Goal: Task Accomplishment & Management: Manage account settings

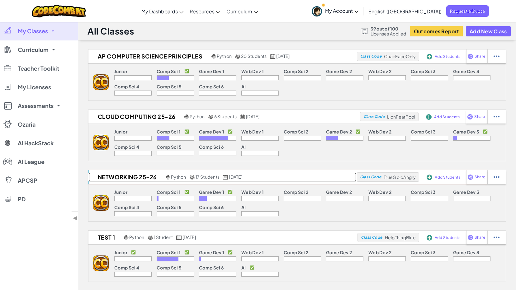
click at [129, 176] on h2 "Networking 25-26" at bounding box center [126, 177] width 76 height 9
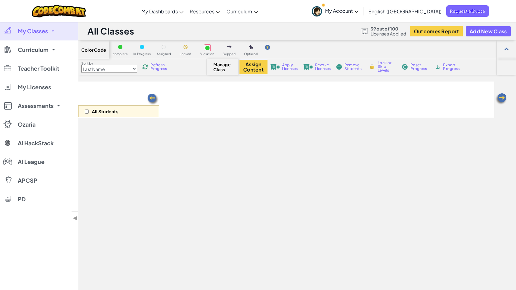
select select "5789587aad86a6efb573701e"
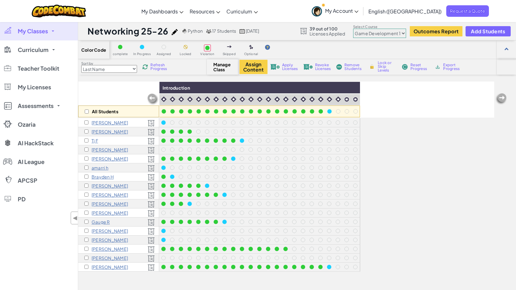
click at [99, 194] on p "[PERSON_NAME]" at bounding box center [110, 195] width 36 height 5
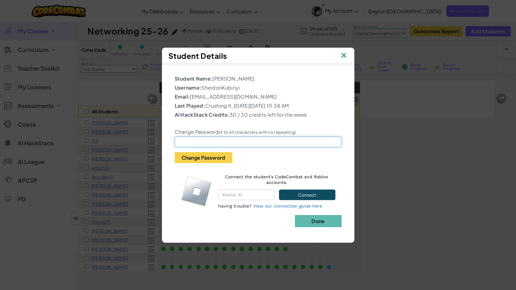
click at [187, 142] on input "text" at bounding box center [258, 142] width 167 height 11
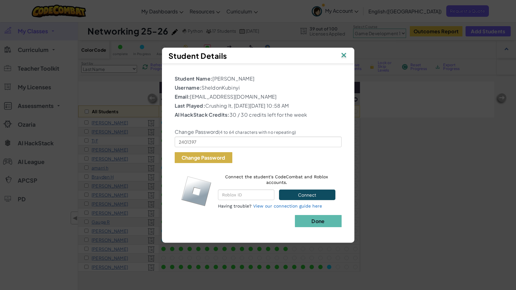
click at [206, 160] on button "Change Password" at bounding box center [204, 157] width 58 height 11
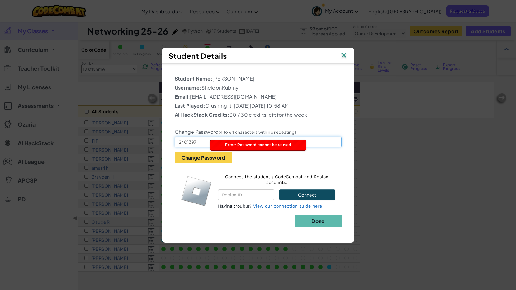
click at [200, 141] on input "2401397" at bounding box center [258, 142] width 167 height 11
drag, startPoint x: 199, startPoint y: 143, endPoint x: 162, endPoint y: 140, distance: 37.8
click at [162, 140] on div "Student Name: Sheldon K Username: SheldonKubinyi Email: 2401397@share.brevardsc…" at bounding box center [258, 150] width 193 height 173
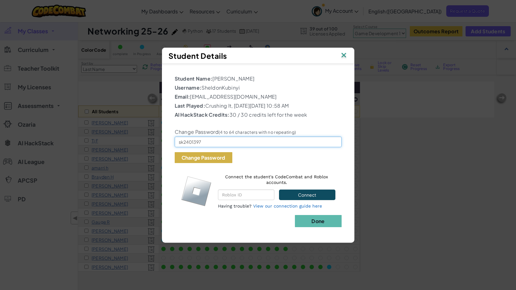
type input "sk2401397"
click at [212, 161] on button "Change Password" at bounding box center [204, 157] width 58 height 11
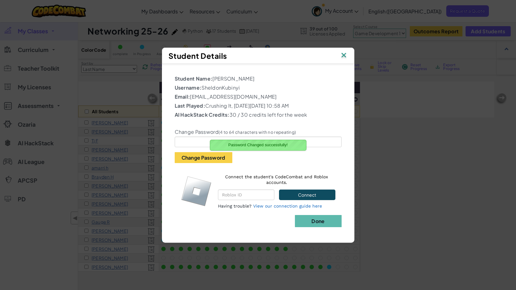
click at [342, 57] on img at bounding box center [344, 55] width 8 height 9
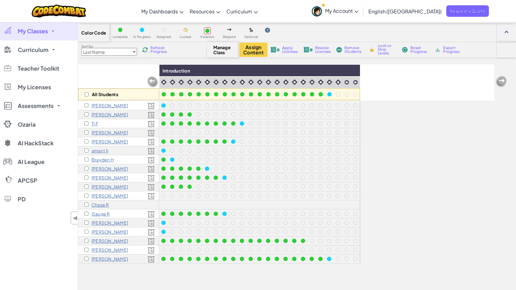
scroll to position [31, 0]
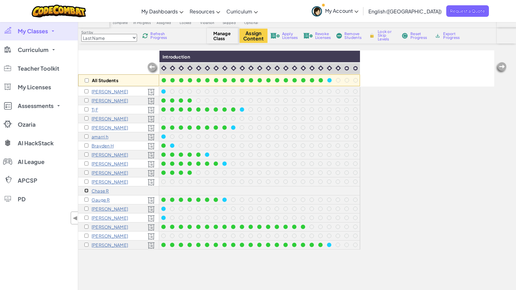
click at [86, 191] on input "checkbox" at bounding box center [86, 191] width 4 height 4
checkbox input "true"
click at [287, 38] on span "Apply Licenses" at bounding box center [290, 35] width 16 height 7
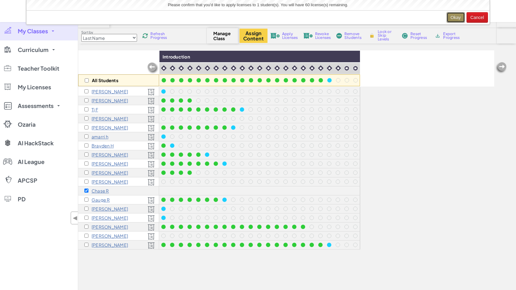
click at [452, 18] on button "Okay" at bounding box center [456, 17] width 18 height 11
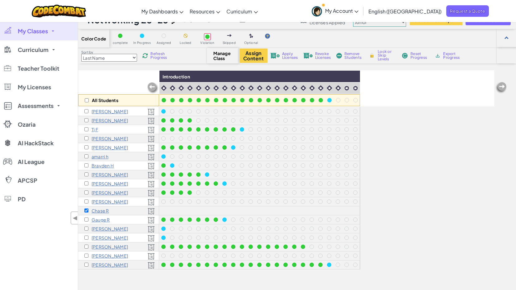
scroll to position [0, 0]
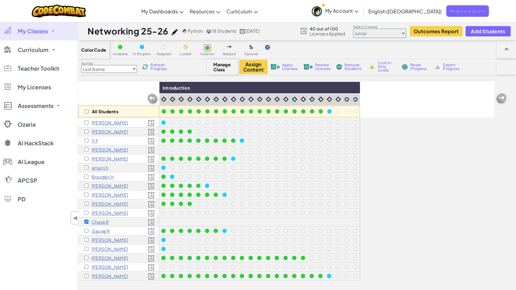
click at [403, 35] on select "Junior Introduction to Computer Science Game Development 1 Web Development 1 Co…" at bounding box center [379, 33] width 53 height 9
select select "560f1a9f22961295f9427742"
click at [354, 29] on select "Junior Introduction to Computer Science Game Development 1 Web Development 1 Co…" at bounding box center [379, 33] width 53 height 9
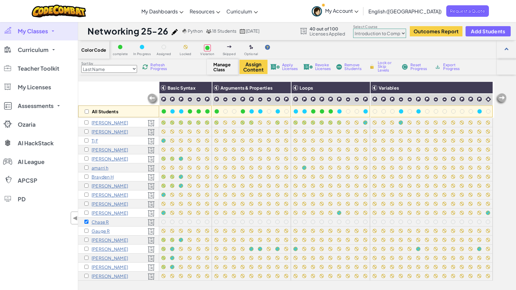
click at [382, 69] on span "Lock or Skip Levels" at bounding box center [387, 66] width 18 height 11
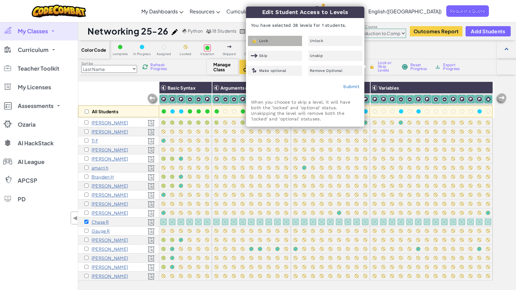
click at [276, 41] on div "Lock" at bounding box center [275, 41] width 54 height 10
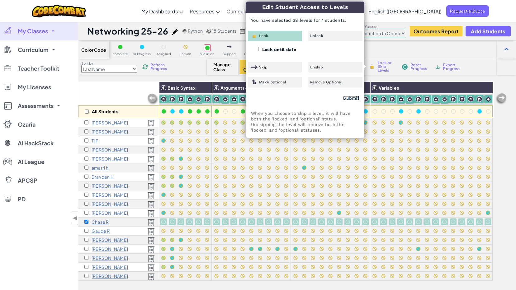
click at [350, 97] on link "Submit" at bounding box center [351, 98] width 16 height 5
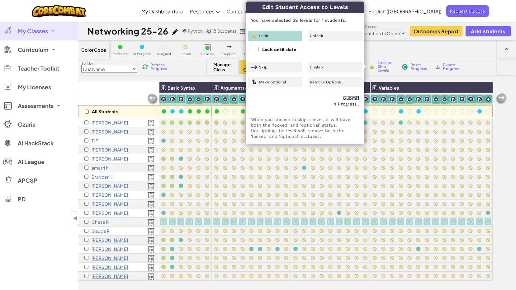
checkbox input "false"
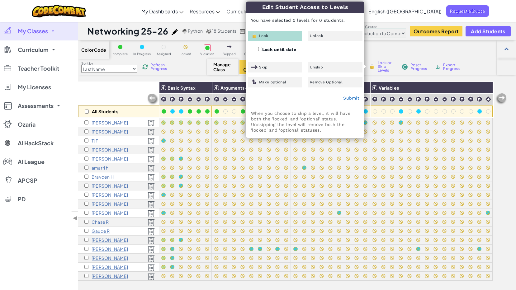
click at [145, 6] on div "Toggle navigation My Dashboards CodeCombat Teacher Dashboard Ozaria Teacher Das…" at bounding box center [257, 11] width 519 height 22
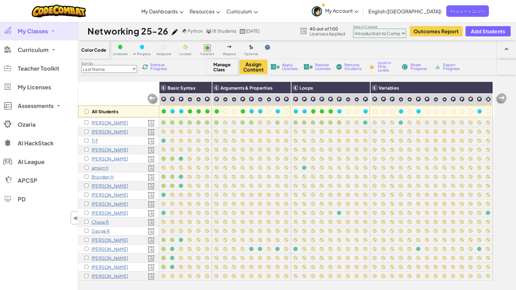
click at [398, 33] on select "Junior Introduction to Computer Science Game Development 1 Web Development 1 Co…" at bounding box center [379, 33] width 53 height 9
select select "5789587aad86a6efb573701e"
click at [354, 29] on select "Junior Introduction to Computer Science Game Development 1 Web Development 1 Co…" at bounding box center [379, 33] width 53 height 9
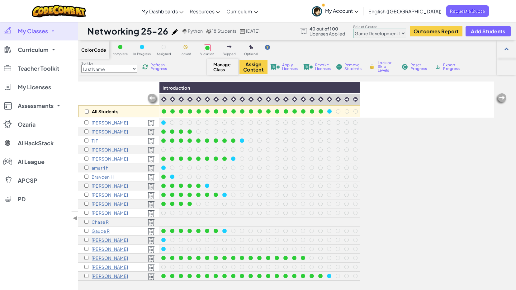
click at [101, 231] on p "Gauge R" at bounding box center [101, 231] width 18 height 5
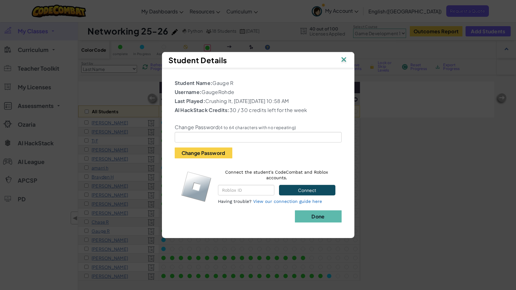
click at [345, 59] on img at bounding box center [344, 59] width 8 height 9
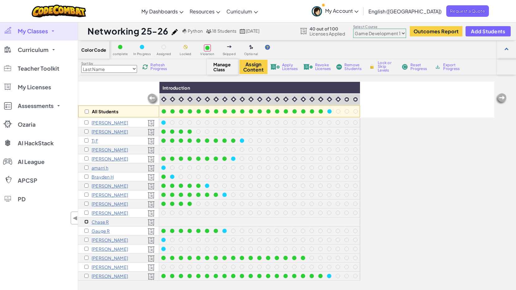
click at [86, 222] on input "checkbox" at bounding box center [86, 222] width 4 height 4
checkbox input "true"
click at [251, 65] on button "Assign Content" at bounding box center [254, 67] width 28 height 14
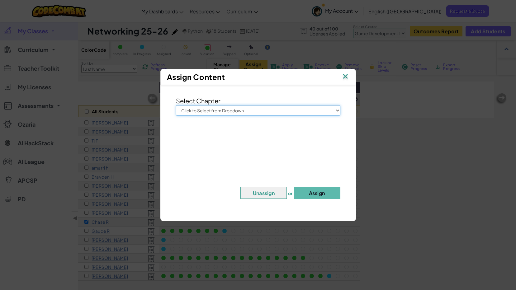
click at [287, 107] on select "Click to Select from Dropdown Junior Introduction to Computer Science Game Deve…" at bounding box center [258, 110] width 164 height 11
select select "Game Development 1"
click at [176, 105] on select "Click to Select from Dropdown Junior Introduction to Computer Science Game Deve…" at bounding box center [258, 110] width 164 height 11
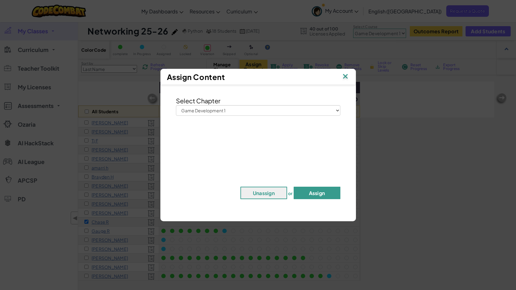
click at [310, 191] on button "Assign" at bounding box center [317, 193] width 47 height 12
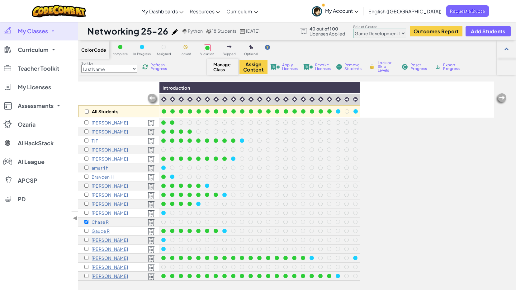
click at [126, 84] on div "All Students" at bounding box center [118, 100] width 81 height 36
click at [87, 222] on input "checkbox" at bounding box center [86, 222] width 4 height 4
checkbox input "false"
click at [101, 177] on p "Brayden H" at bounding box center [103, 176] width 22 height 5
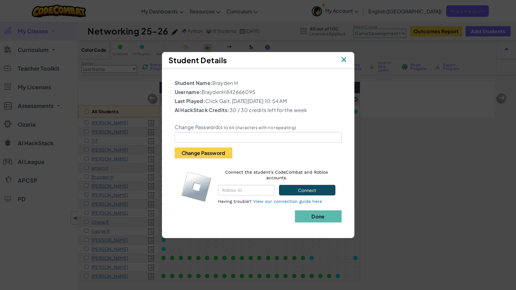
click at [345, 59] on img at bounding box center [344, 59] width 8 height 9
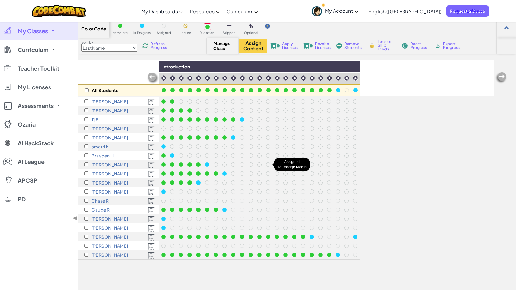
scroll to position [31, 0]
